Goal: Transaction & Acquisition: Purchase product/service

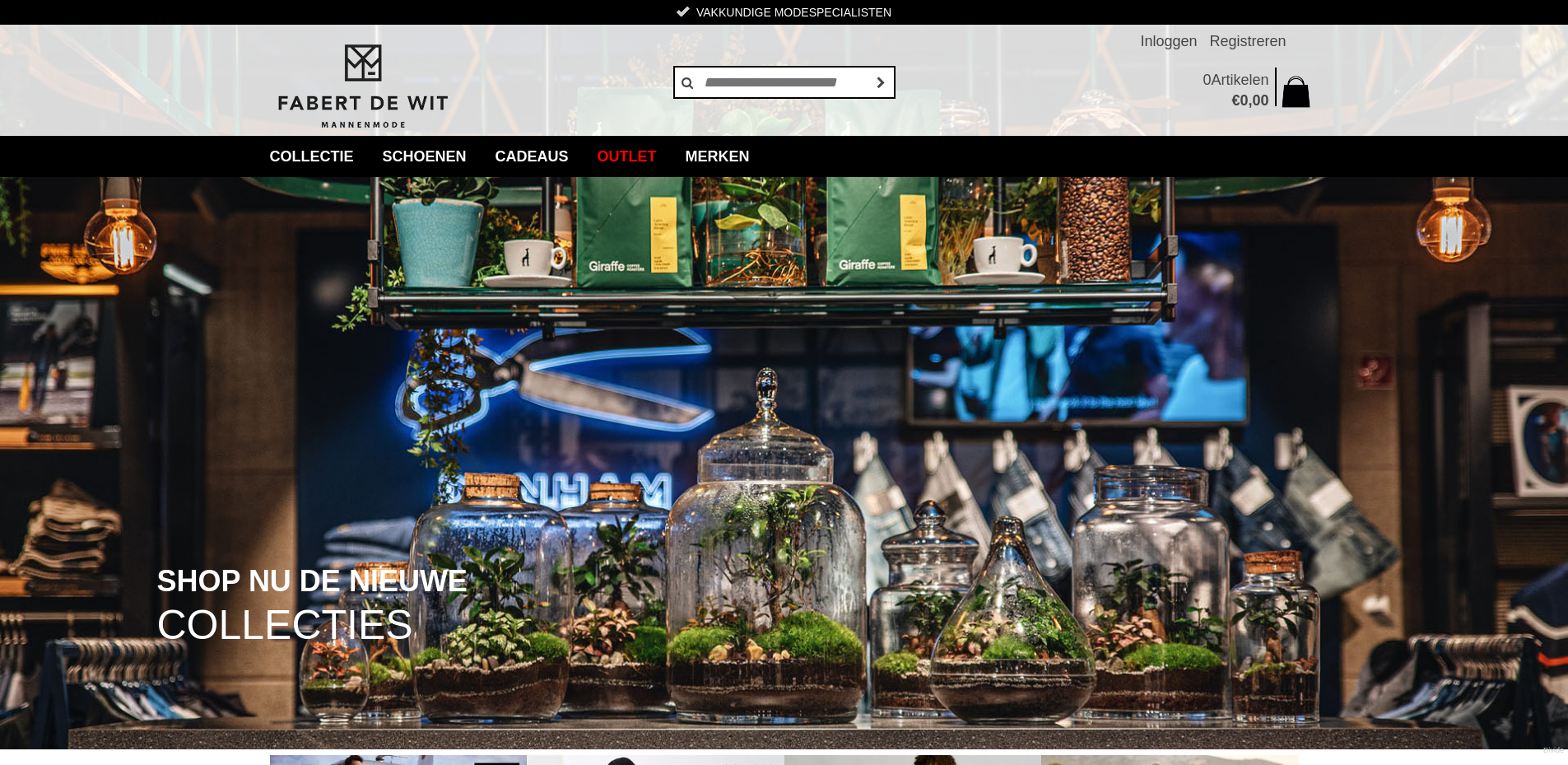
click at [544, 355] on img at bounding box center [784, 375] width 1568 height 749
click at [743, 158] on link "Merken" at bounding box center [717, 156] width 89 height 41
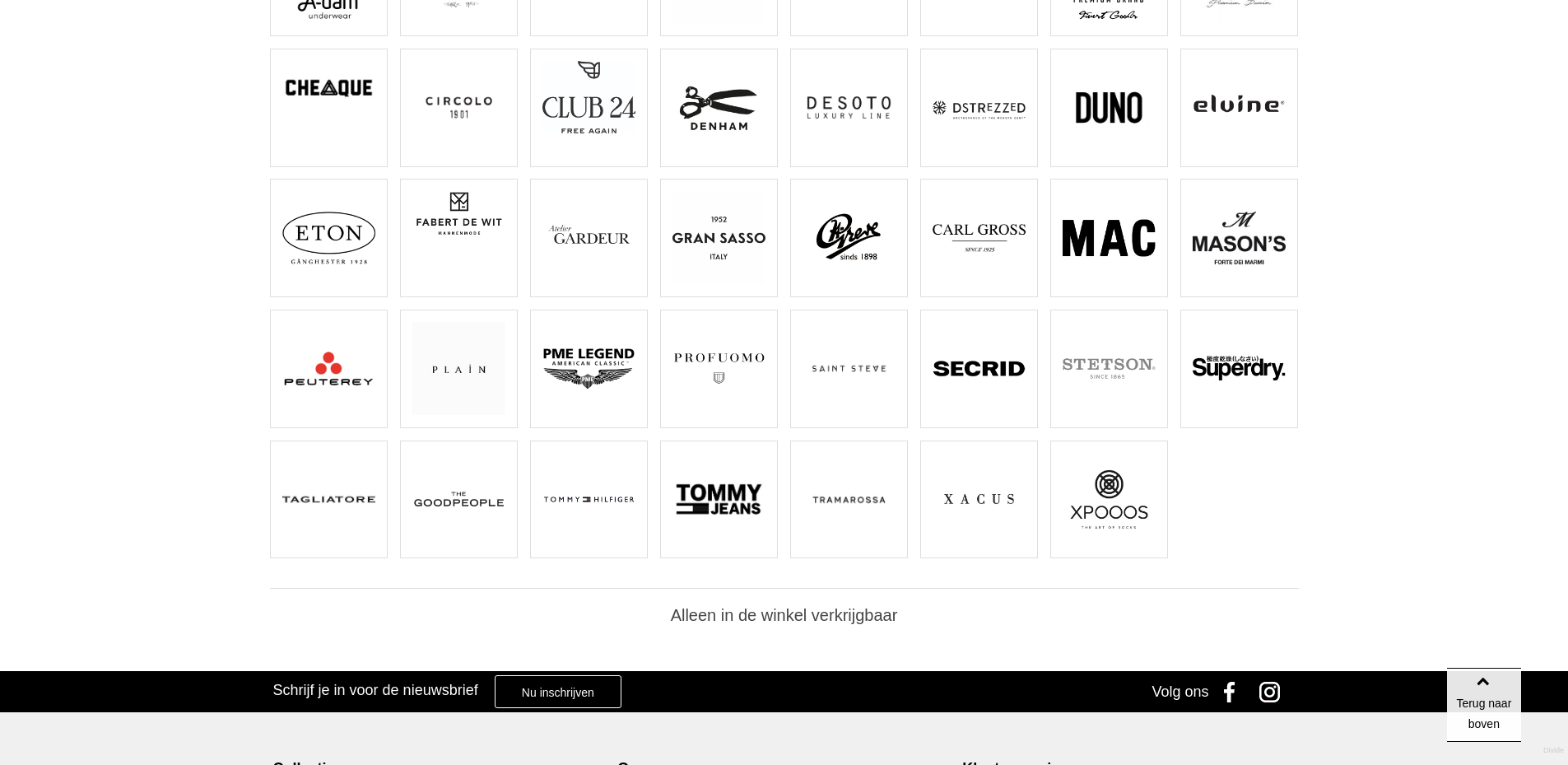
click at [747, 373] on img at bounding box center [718, 368] width 93 height 93
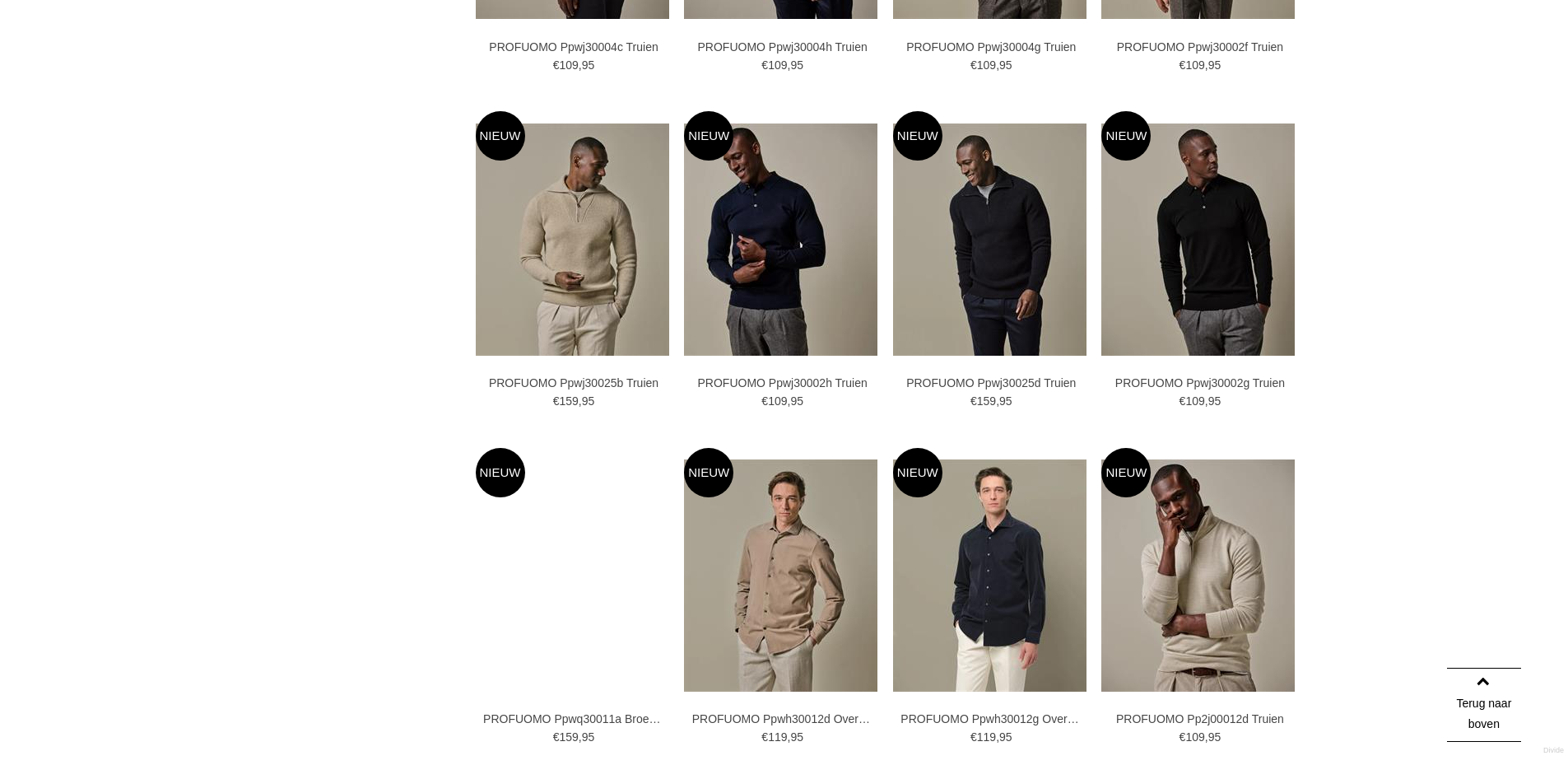
scroll to position [2881, 0]
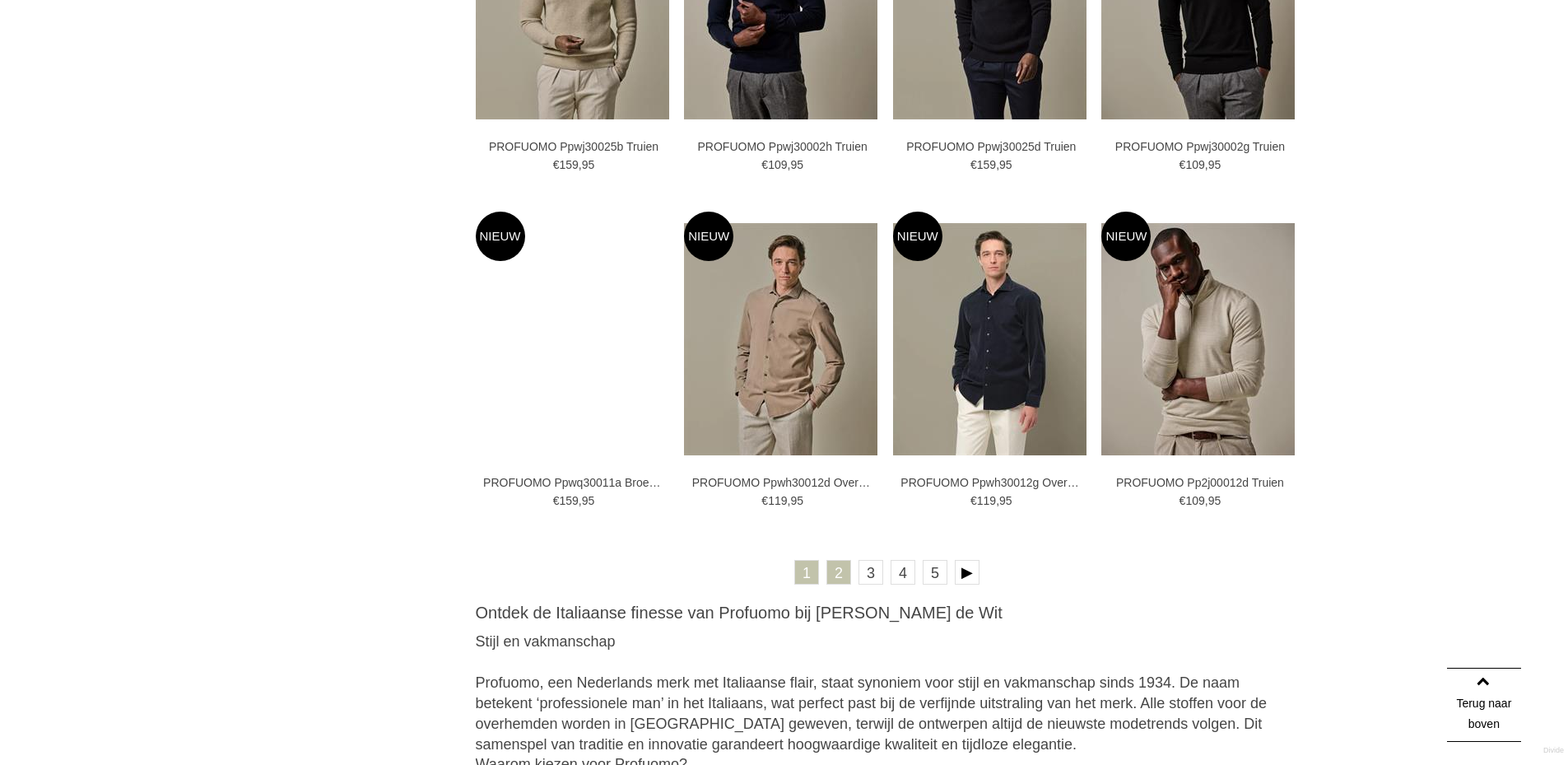
click at [839, 574] on link "2" at bounding box center [839, 572] width 25 height 25
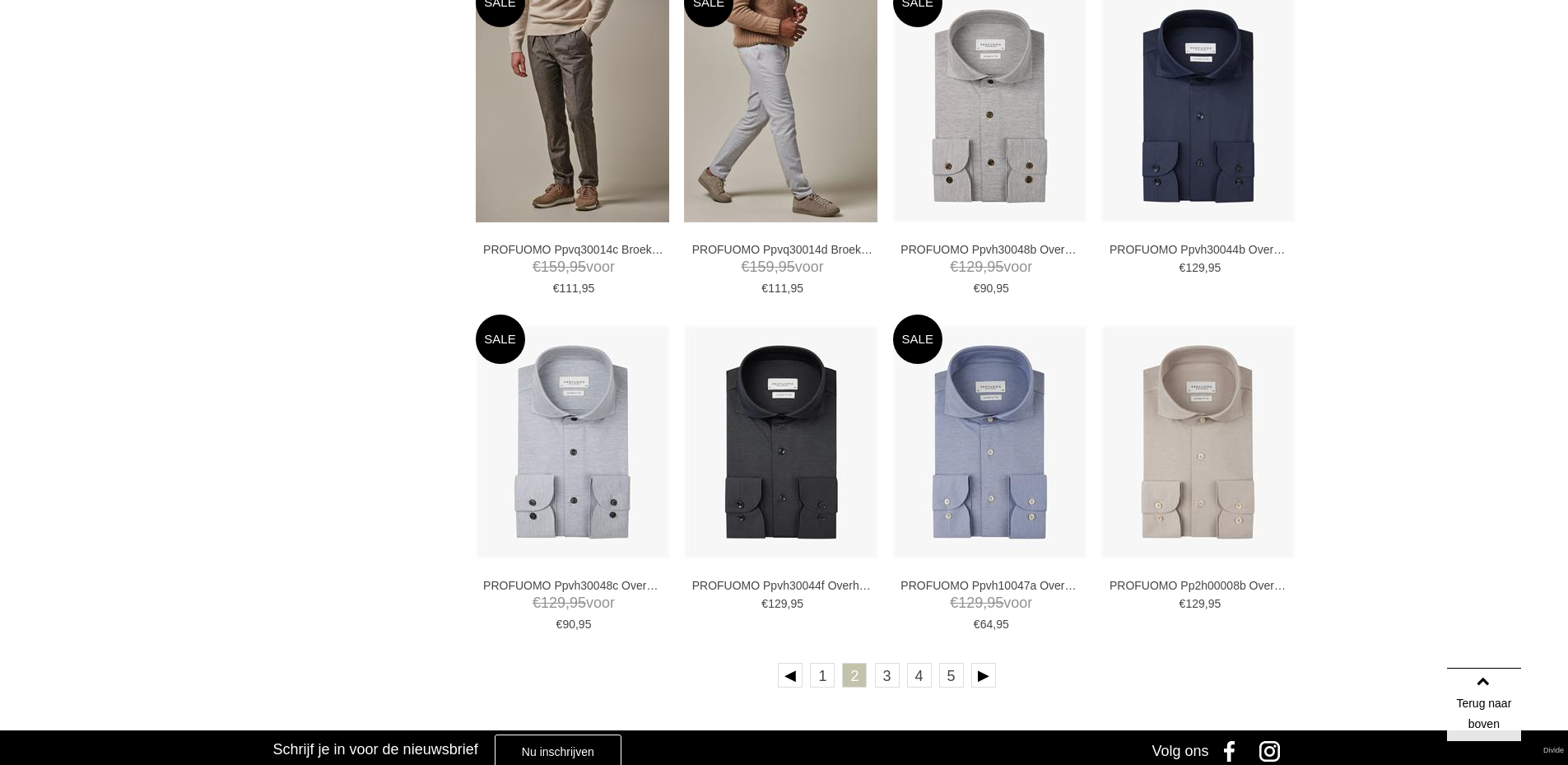
scroll to position [2799, 0]
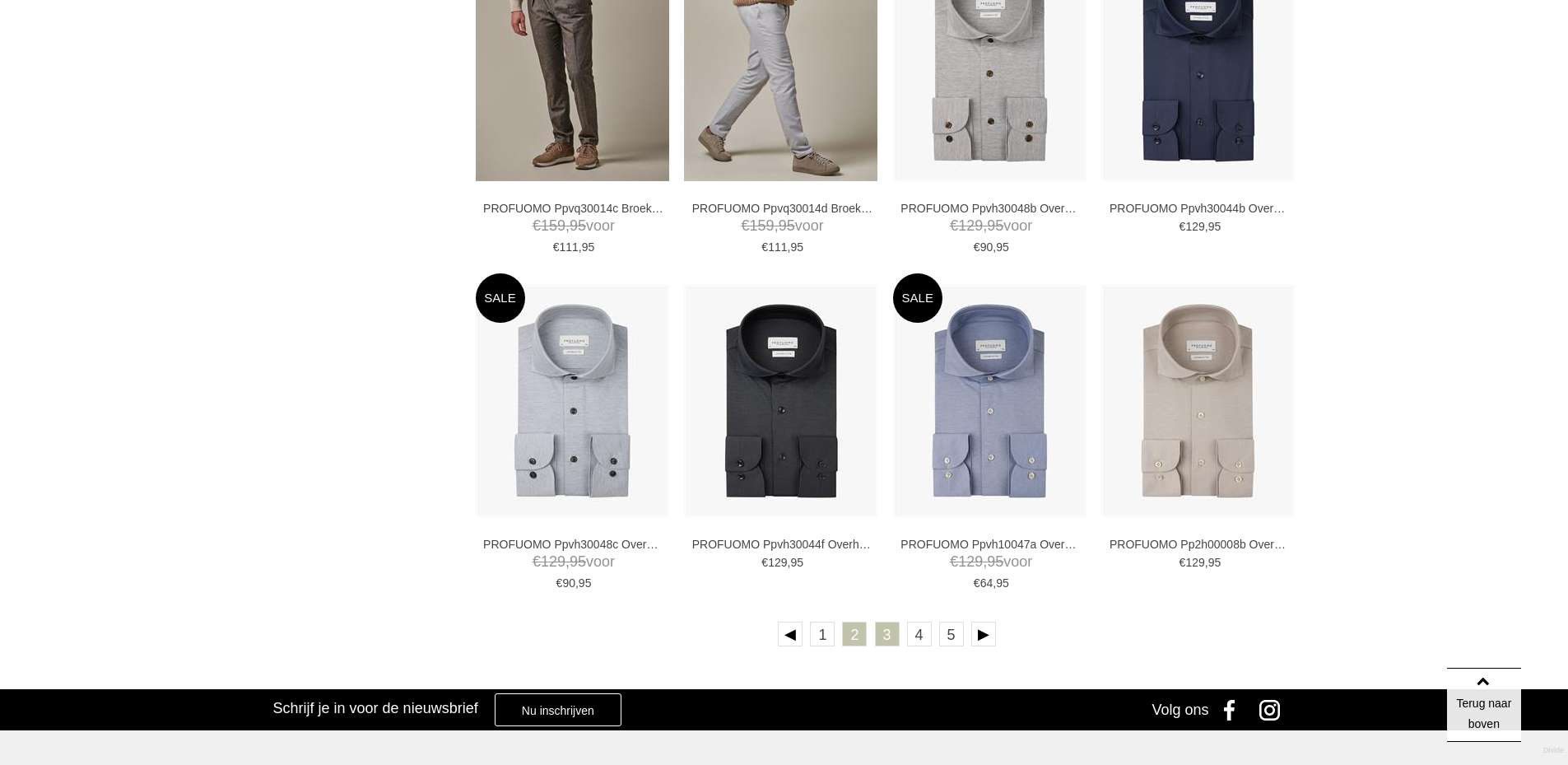
click at [884, 638] on link "3" at bounding box center [887, 633] width 25 height 25
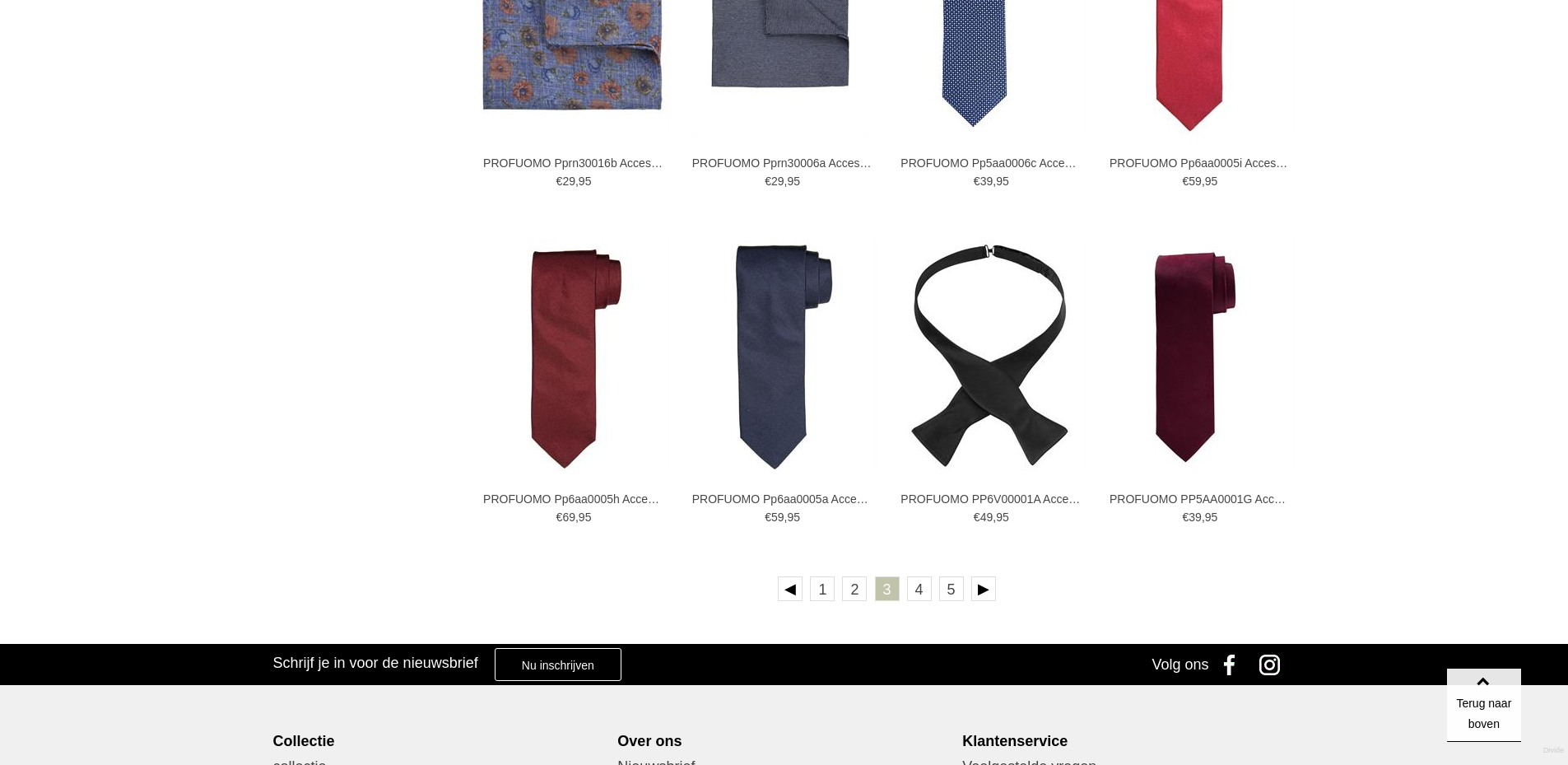
scroll to position [2836, 0]
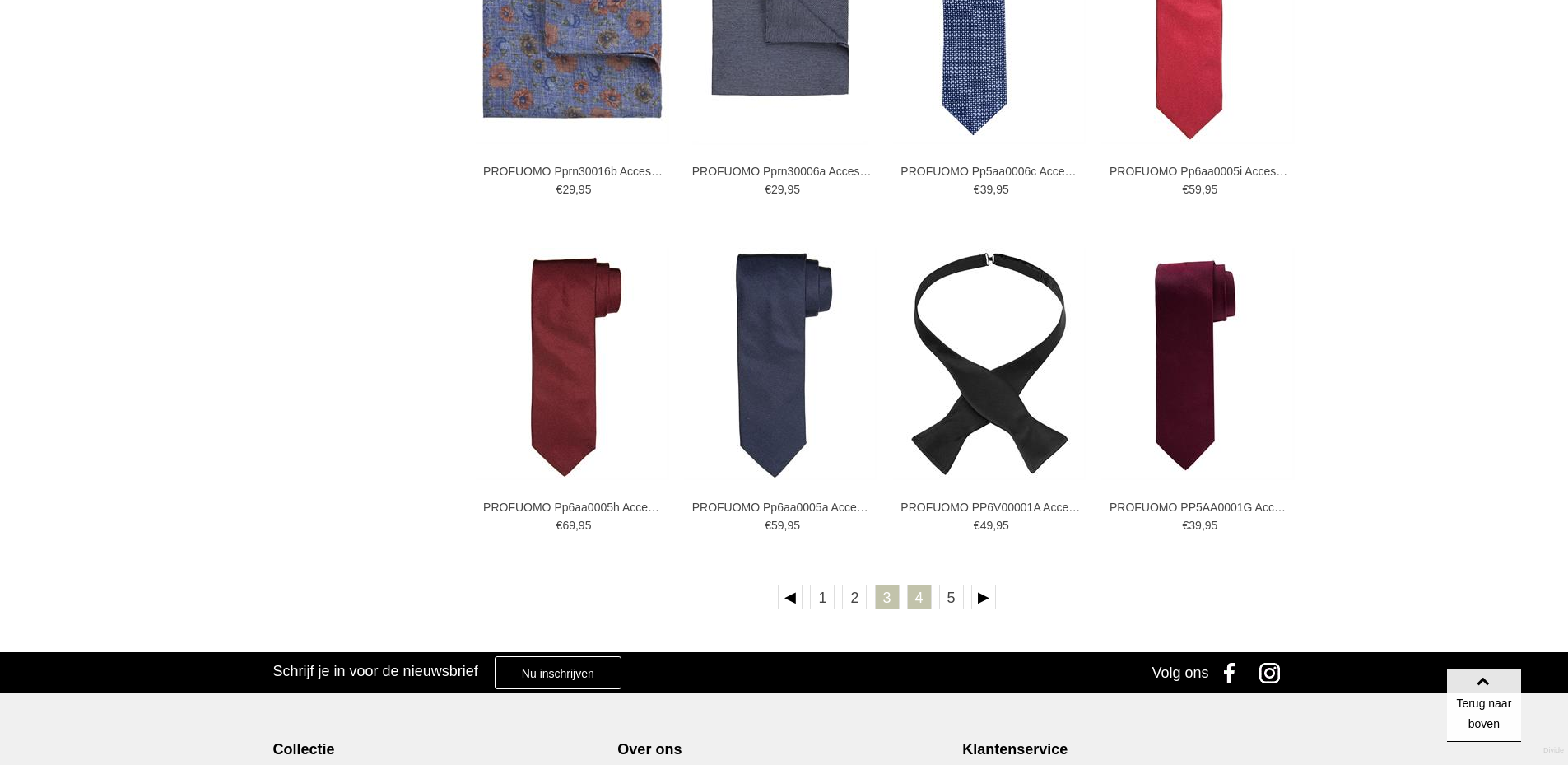
click at [930, 600] on link "4" at bounding box center [919, 596] width 25 height 25
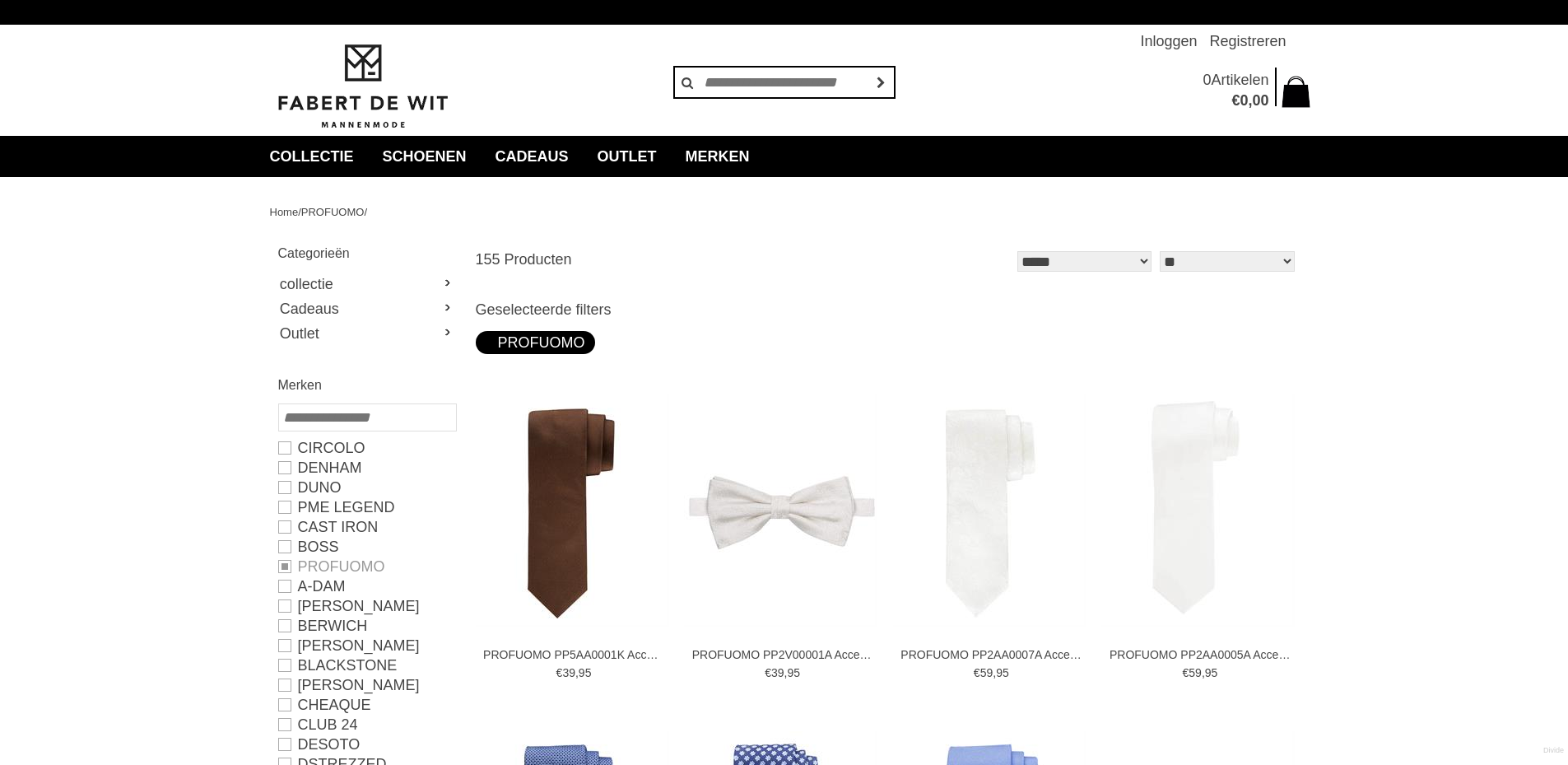
type input "**"
type input "***"
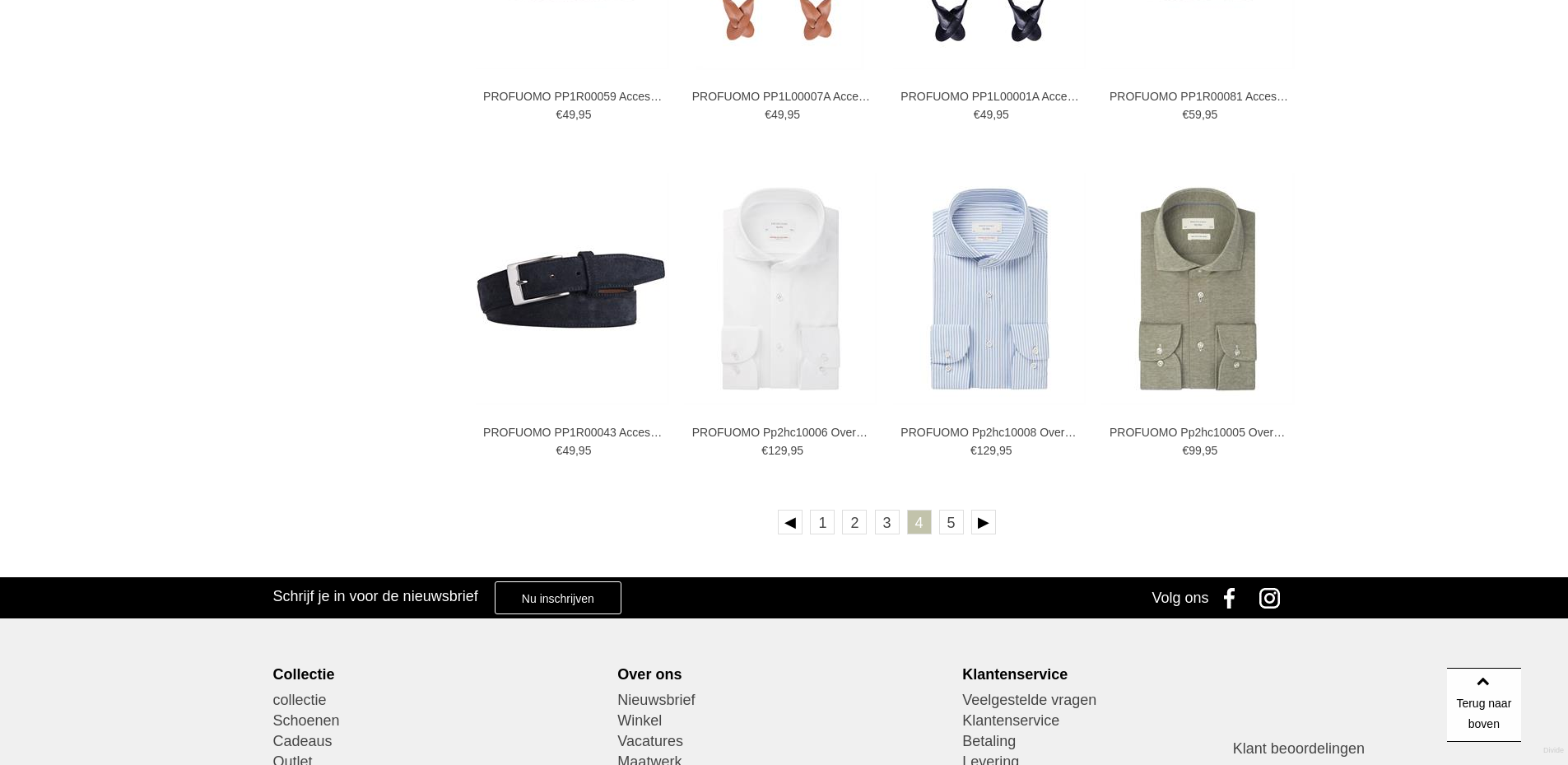
scroll to position [2963, 0]
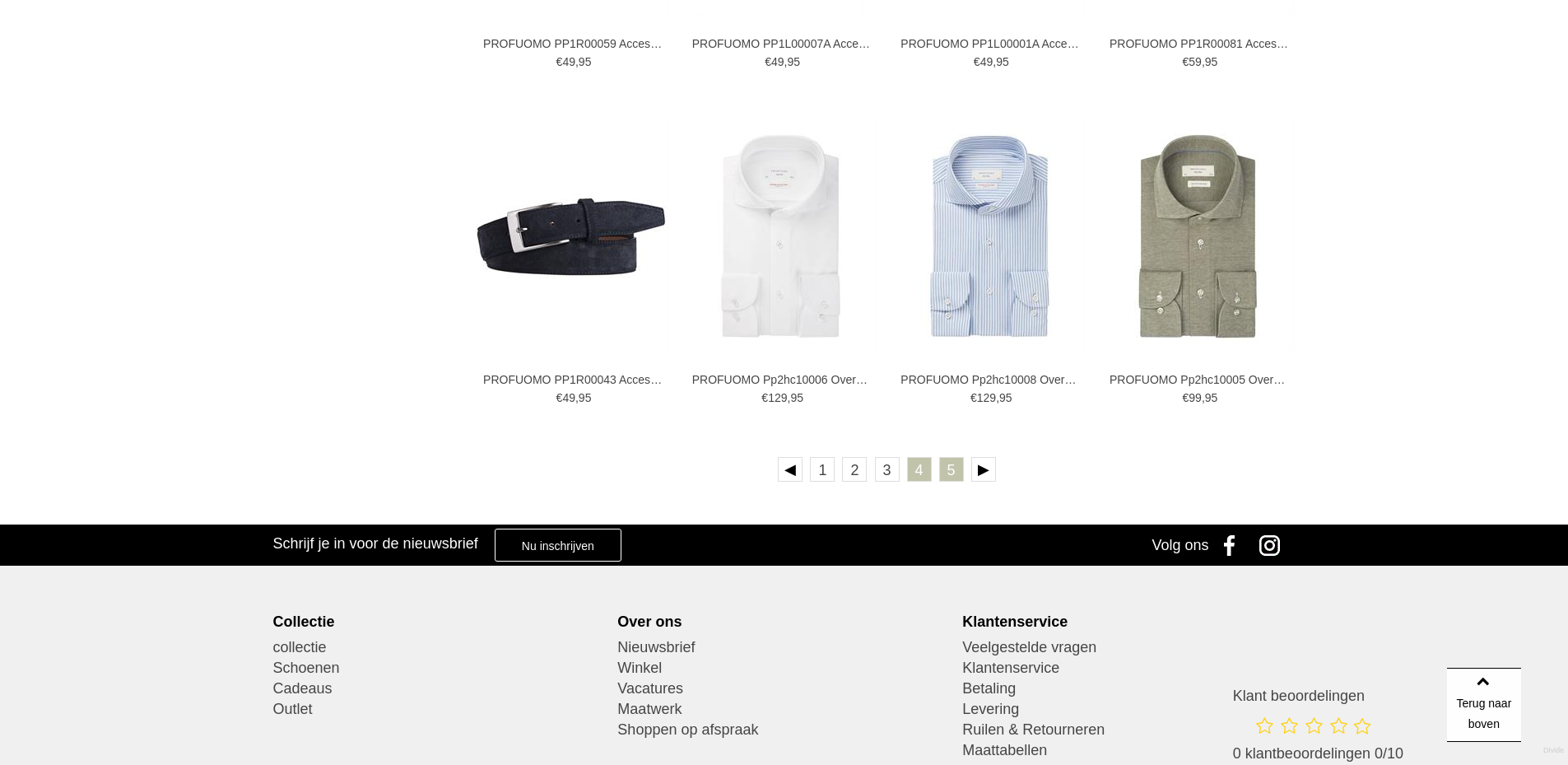
click at [949, 471] on link "5" at bounding box center [952, 468] width 25 height 25
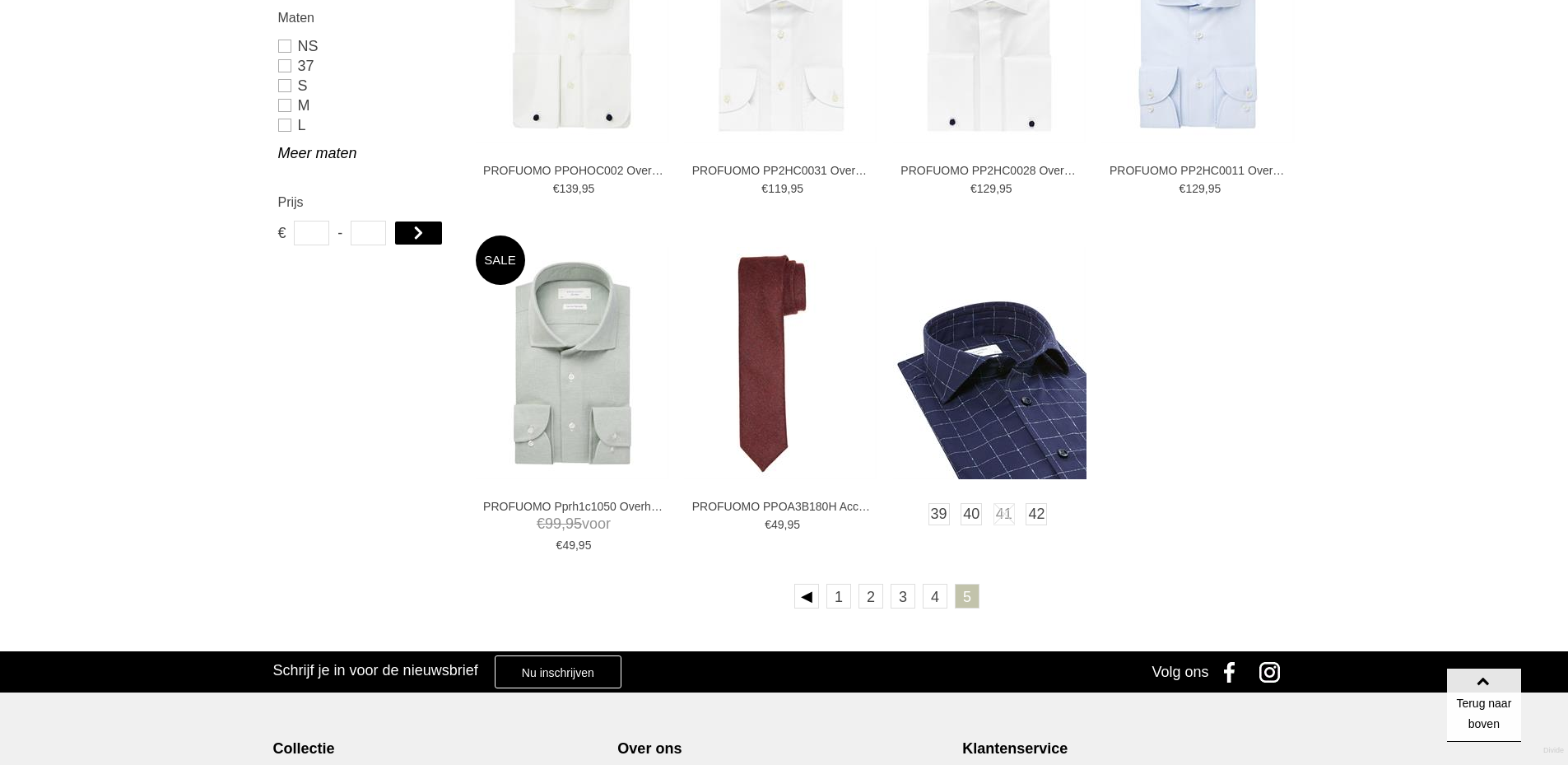
scroll to position [741, 0]
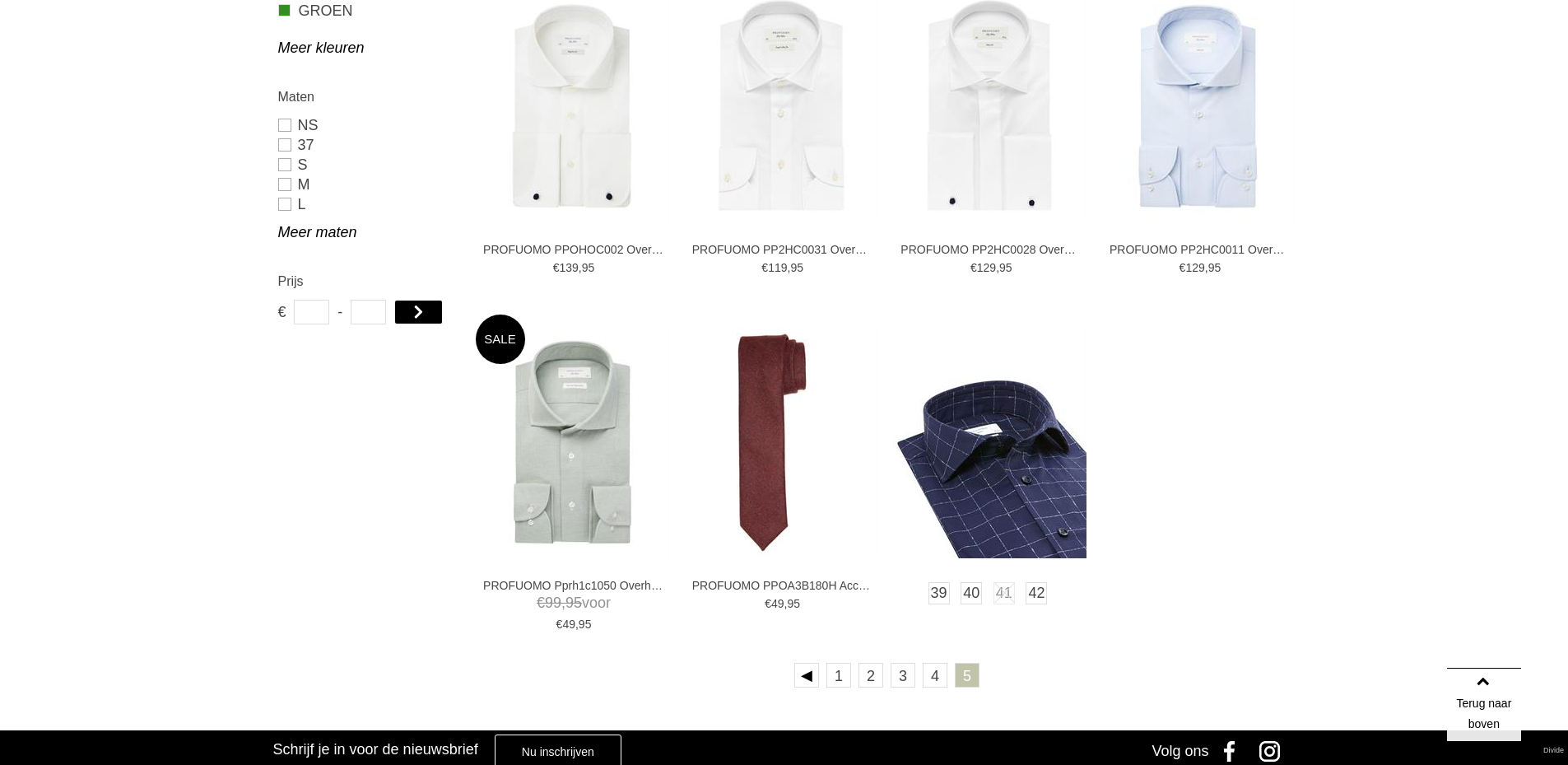
click at [1001, 473] on img at bounding box center [990, 441] width 194 height 232
